Goal: Transaction & Acquisition: Purchase product/service

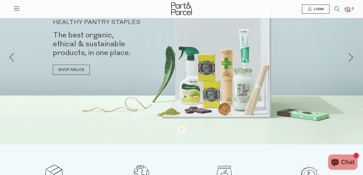
click at [316, 7] on span "Login" at bounding box center [318, 9] width 11 height 4
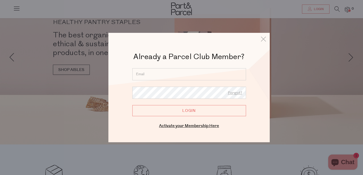
click at [181, 111] on input "Login" at bounding box center [189, 110] width 114 height 11
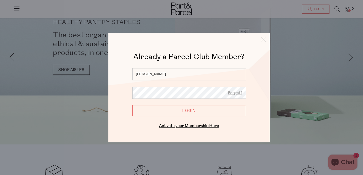
type input "maryvdwest@gmail.com"
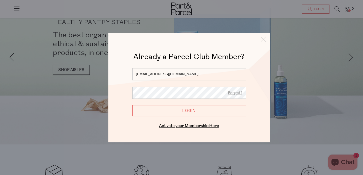
click at [132, 105] on input "Login" at bounding box center [189, 110] width 114 height 11
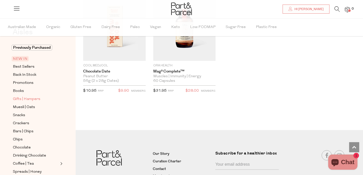
scroll to position [21, 0]
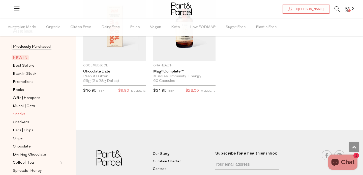
click at [21, 112] on span "Snacks" at bounding box center [19, 114] width 12 height 6
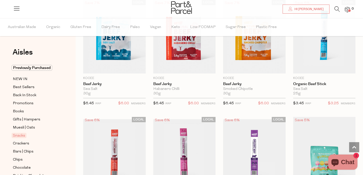
scroll to position [143, 0]
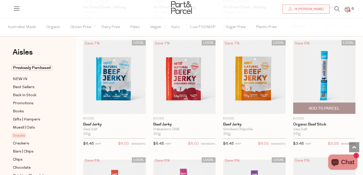
click at [310, 106] on span "Add To Parcel" at bounding box center [324, 108] width 31 height 5
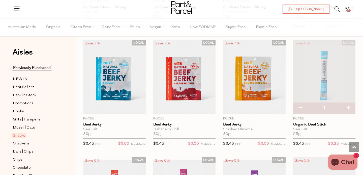
click at [349, 106] on button "button" at bounding box center [348, 107] width 14 height 11
type input "2"
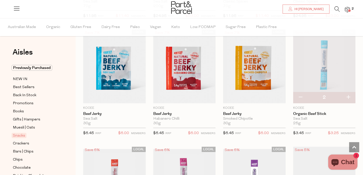
scroll to position [151, 0]
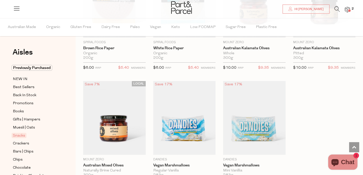
scroll to position [1867, 0]
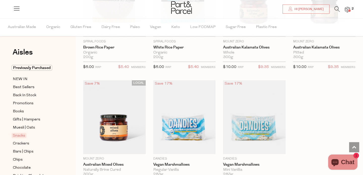
click at [25, 143] on span "Crackers" at bounding box center [21, 144] width 16 height 6
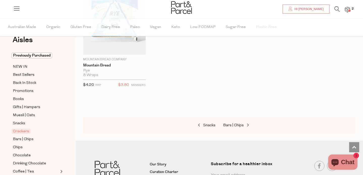
scroll to position [14, 0]
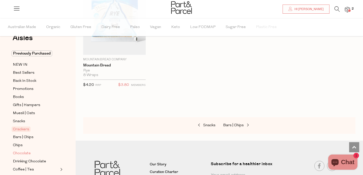
click at [28, 151] on span "Chocolate" at bounding box center [22, 153] width 18 height 6
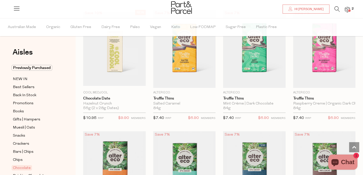
scroll to position [385, 0]
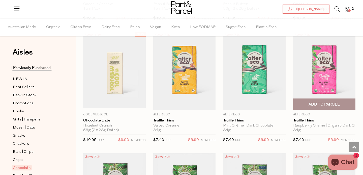
click at [322, 79] on img at bounding box center [324, 71] width 63 height 78
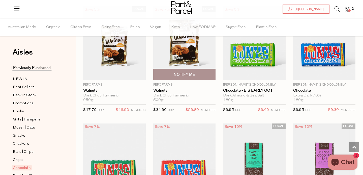
scroll to position [1124, 0]
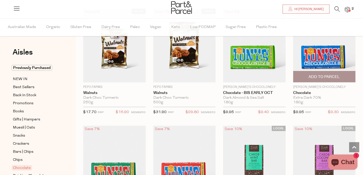
click at [321, 75] on span "Add To Parcel" at bounding box center [324, 76] width 31 height 5
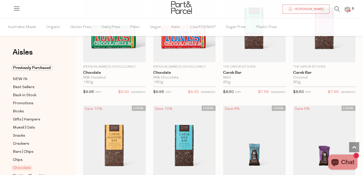
scroll to position [1262, 0]
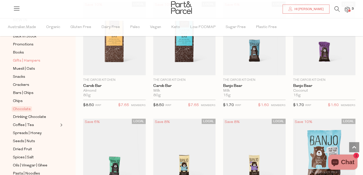
scroll to position [59, 0]
click at [21, 123] on span "Coffee | Tea" at bounding box center [23, 125] width 21 height 6
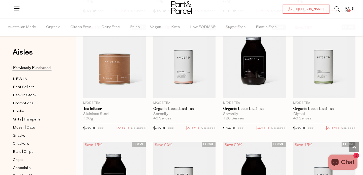
scroll to position [1104, 0]
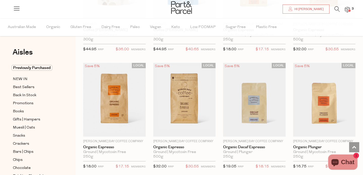
scroll to position [2259, 0]
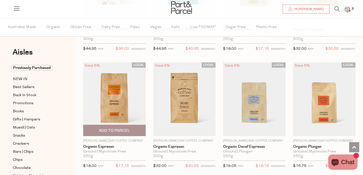
click at [120, 128] on span "Add To Parcel" at bounding box center [114, 130] width 31 height 5
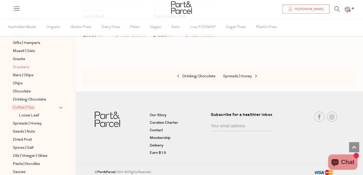
scroll to position [79, 0]
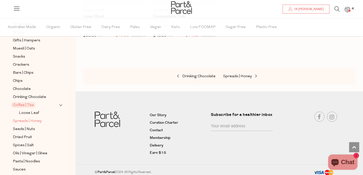
click at [37, 120] on span "Spreads | Honey" at bounding box center [27, 121] width 29 height 6
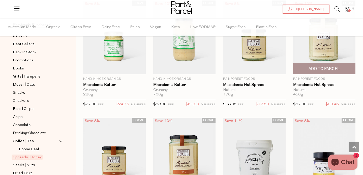
scroll to position [533, 0]
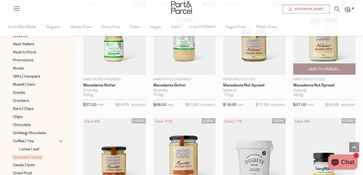
click at [318, 67] on span "Add To Parcel" at bounding box center [324, 69] width 31 height 5
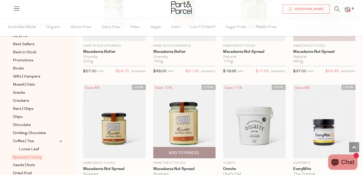
scroll to position [568, 0]
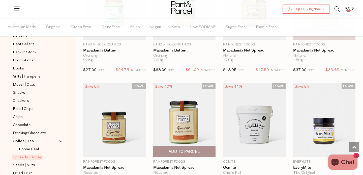
click at [185, 149] on span "Add To Parcel" at bounding box center [184, 151] width 31 height 5
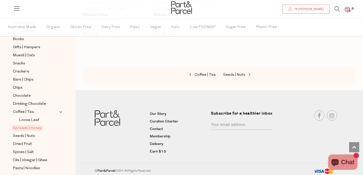
scroll to position [74, 0]
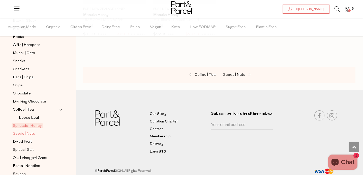
click at [29, 132] on span "Seeds | Nuts" at bounding box center [24, 134] width 22 height 6
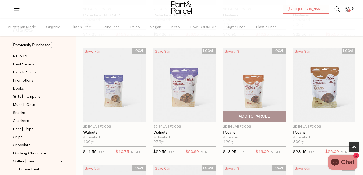
scroll to position [252, 0]
click at [256, 117] on span "Add To Parcel" at bounding box center [254, 115] width 31 height 5
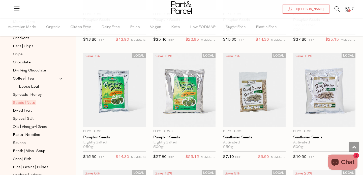
scroll to position [106, 0]
click at [26, 108] on span "Dried Fruit" at bounding box center [22, 110] width 19 height 6
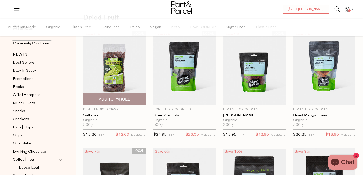
scroll to position [37, 0]
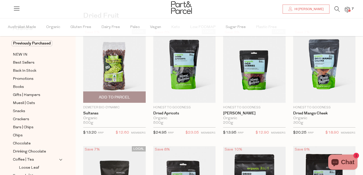
click at [115, 96] on span "Add To Parcel" at bounding box center [114, 97] width 31 height 5
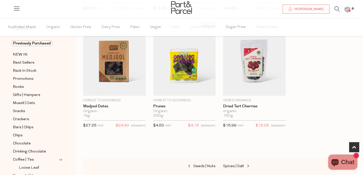
scroll to position [279, 0]
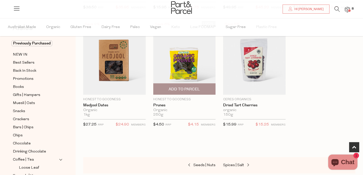
click at [193, 87] on span "Add To Parcel" at bounding box center [184, 89] width 31 height 5
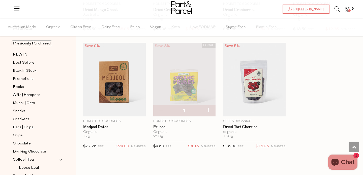
scroll to position [255, 0]
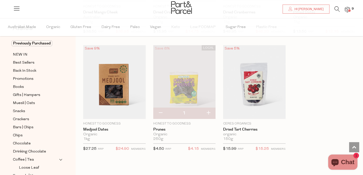
click at [186, 84] on img at bounding box center [184, 82] width 63 height 74
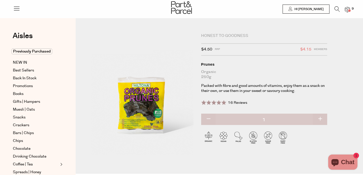
click at [145, 105] on img at bounding box center [142, 93] width 103 height 121
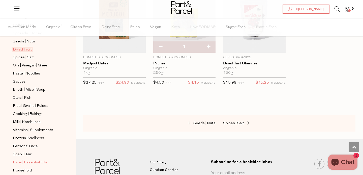
scroll to position [159, 0]
click at [31, 65] on span "Oils | Vinegar | Ghee" at bounding box center [30, 66] width 35 height 6
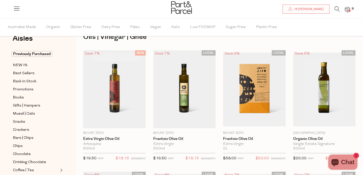
scroll to position [16, 0]
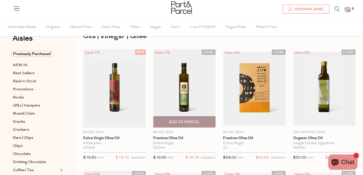
click at [184, 121] on span "Add To Parcel" at bounding box center [184, 121] width 31 height 5
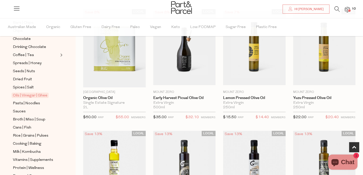
scroll to position [129, 0]
click at [22, 112] on span "Sauces" at bounding box center [19, 111] width 13 height 6
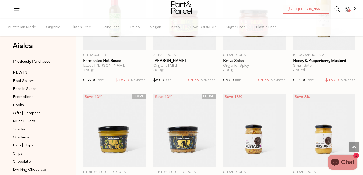
scroll to position [1178, 0]
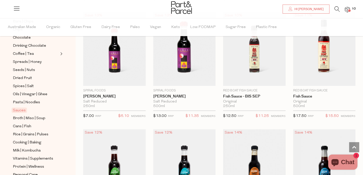
scroll to position [131, 0]
click at [41, 117] on span "Broth | Miso | Soup" at bounding box center [29, 118] width 33 height 6
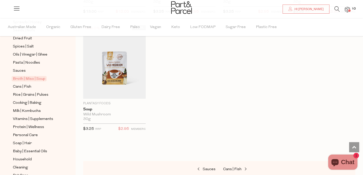
scroll to position [178, 0]
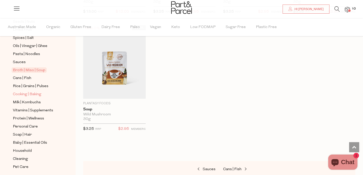
click at [32, 93] on span "Cooking | Baking" at bounding box center [27, 94] width 29 height 6
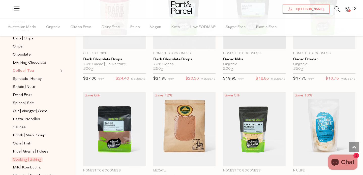
scroll to position [122, 0]
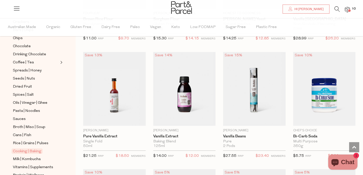
scroll to position [2243, 0]
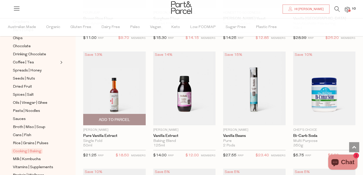
click at [108, 117] on span "Add To Parcel" at bounding box center [114, 119] width 31 height 5
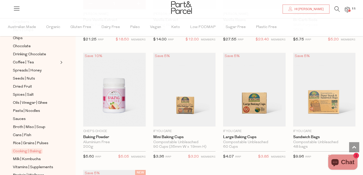
scroll to position [2362, 0]
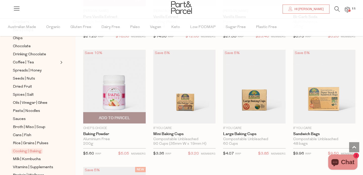
click at [111, 115] on span "Add To Parcel" at bounding box center [114, 117] width 31 height 5
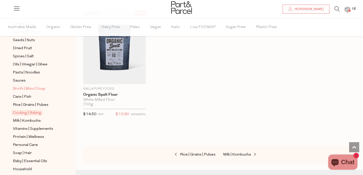
scroll to position [161, 0]
click at [19, 118] on span "Milk | Kombucha" at bounding box center [27, 120] width 28 height 6
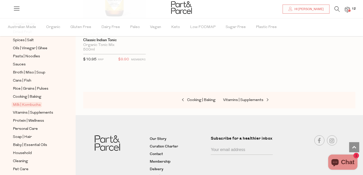
scroll to position [176, 0]
click at [37, 119] on span "Protein | Wellness" at bounding box center [28, 121] width 31 height 6
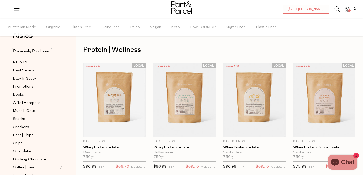
scroll to position [17, 0]
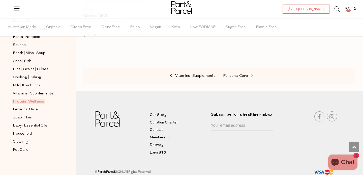
scroll to position [195, 0]
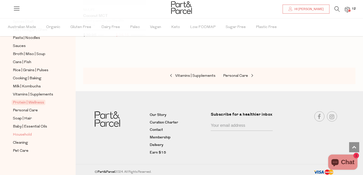
click at [26, 133] on span "Household" at bounding box center [22, 135] width 19 height 6
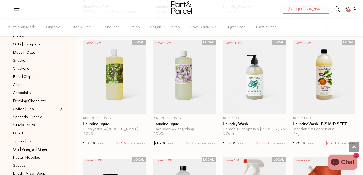
scroll to position [1203, 0]
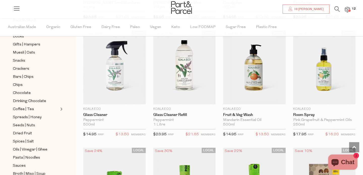
scroll to position [2052, 0]
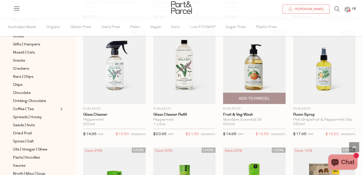
click at [260, 96] on span "Add To Parcel" at bounding box center [254, 98] width 31 height 5
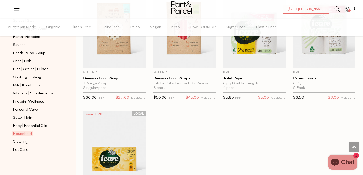
scroll to position [2323, 0]
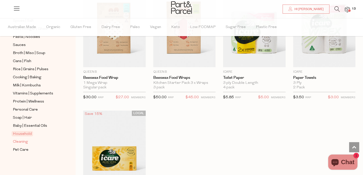
click at [20, 139] on span "Cleaning" at bounding box center [20, 142] width 15 height 6
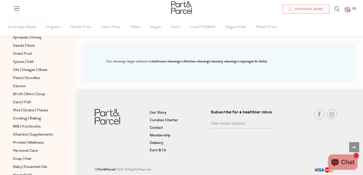
scroll to position [196, 0]
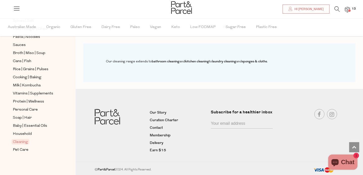
click at [348, 8] on img at bounding box center [347, 10] width 5 height 6
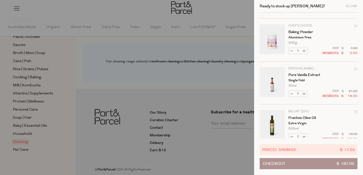
scroll to position [36, 0]
click at [354, 67] on div "Remove Pure Vanilla Extract" at bounding box center [356, 70] width 4 height 7
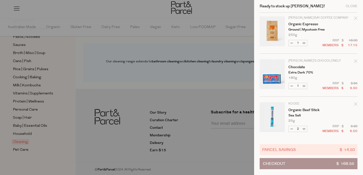
scroll to position [346, 0]
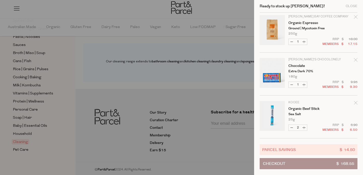
click at [299, 160] on button "Checkout $ 168.55" at bounding box center [309, 163] width 98 height 11
